Goal: Obtain resource: Obtain resource

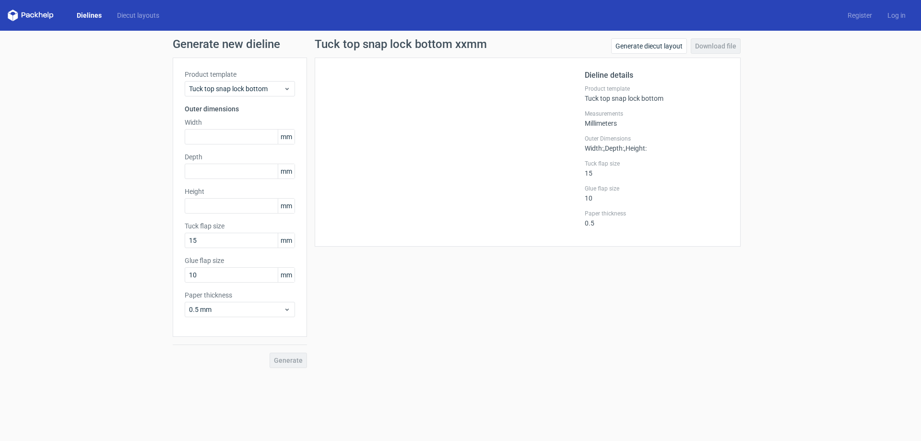
click at [84, 13] on link "Dielines" at bounding box center [89, 16] width 40 height 10
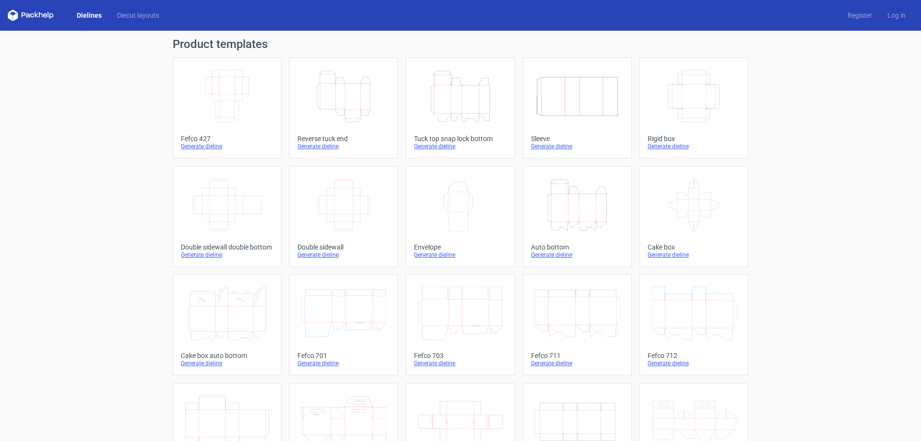
click at [435, 145] on div "Generate dieline" at bounding box center [460, 147] width 93 height 8
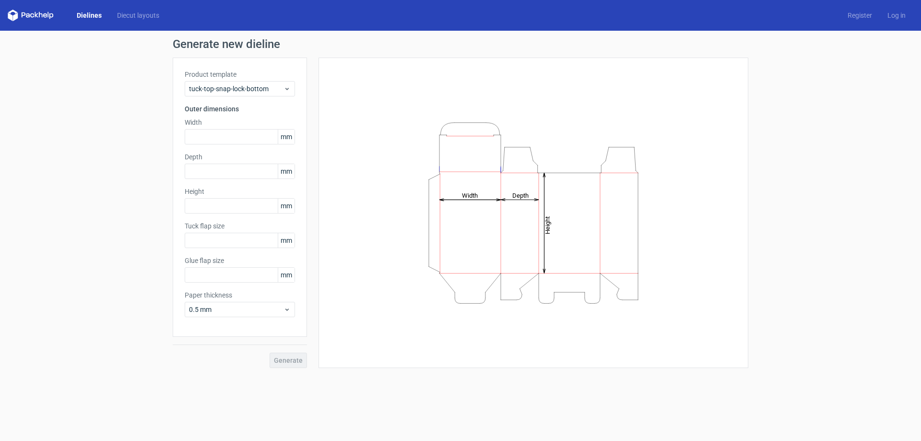
type input "15"
type input "10"
click at [226, 131] on input "text" at bounding box center [240, 136] width 110 height 15
type input "91"
click at [233, 171] on input "text" at bounding box center [240, 171] width 110 height 15
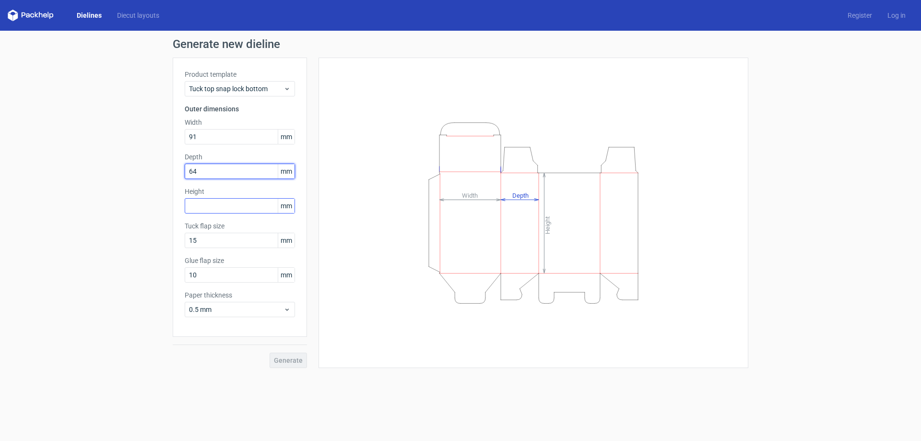
type input "64"
click at [252, 207] on input "text" at bounding box center [240, 205] width 110 height 15
type input "90"
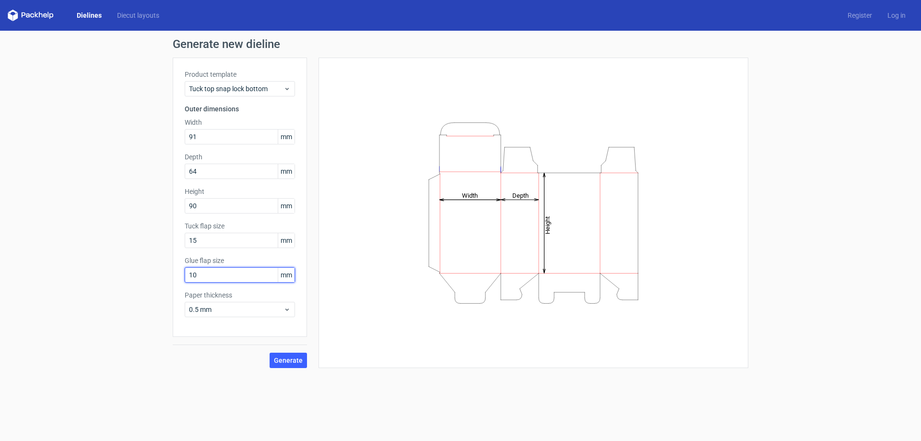
drag, startPoint x: 242, startPoint y: 273, endPoint x: 153, endPoint y: 266, distance: 89.1
click at [160, 266] on div "Generate new dieline Product template Tuck top snap lock bottom Outer dimension…" at bounding box center [460, 203] width 921 height 345
type input "15"
click at [293, 308] on div "0.5 mm" at bounding box center [240, 309] width 110 height 15
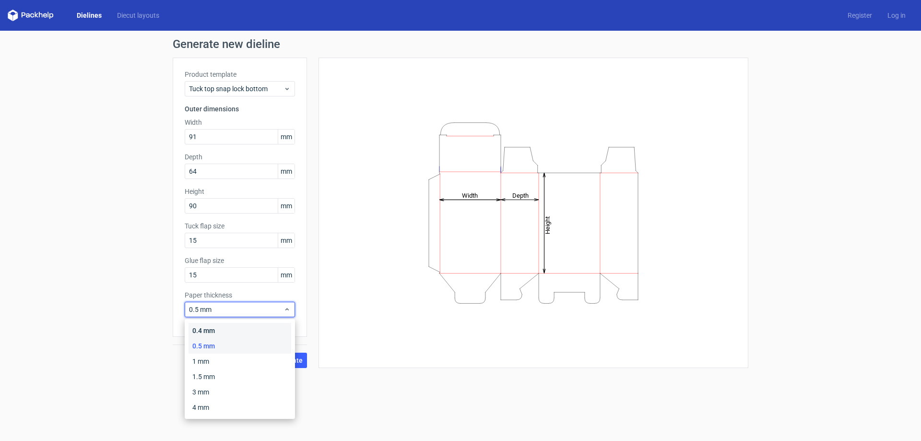
click at [254, 327] on div "0.4 mm" at bounding box center [240, 330] width 103 height 15
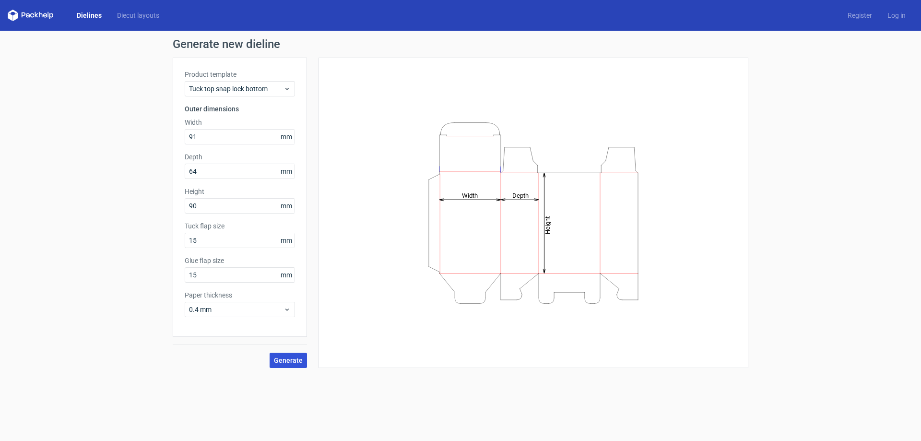
click at [297, 358] on span "Generate" at bounding box center [288, 360] width 29 height 7
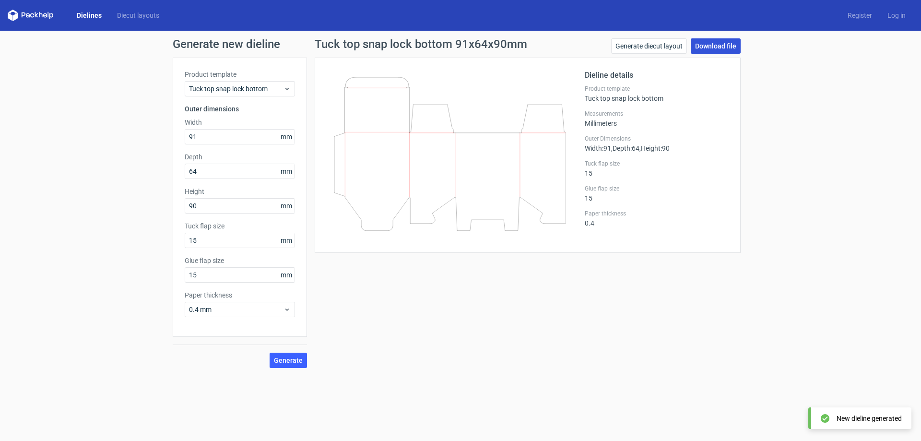
click at [714, 45] on link "Download file" at bounding box center [716, 45] width 50 height 15
